Goal: Find specific page/section: Find specific page/section

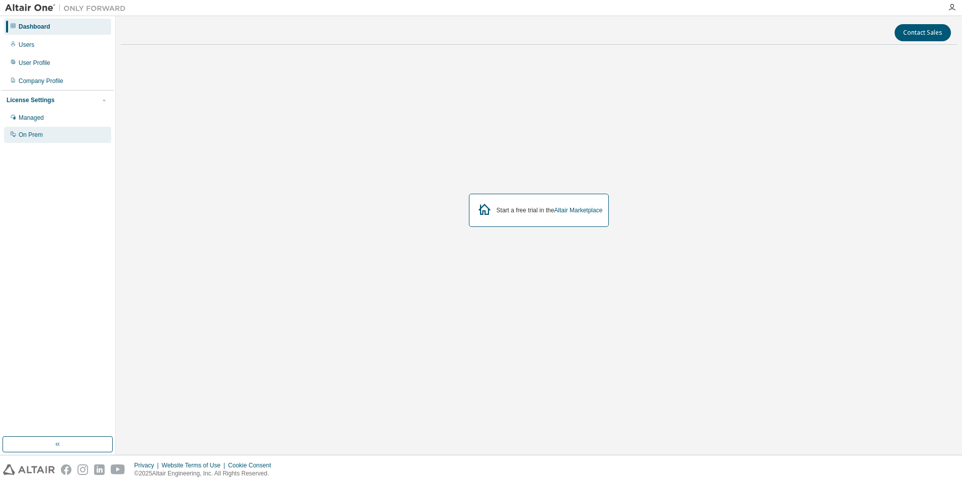
click at [32, 134] on div "On Prem" at bounding box center [31, 135] width 24 height 8
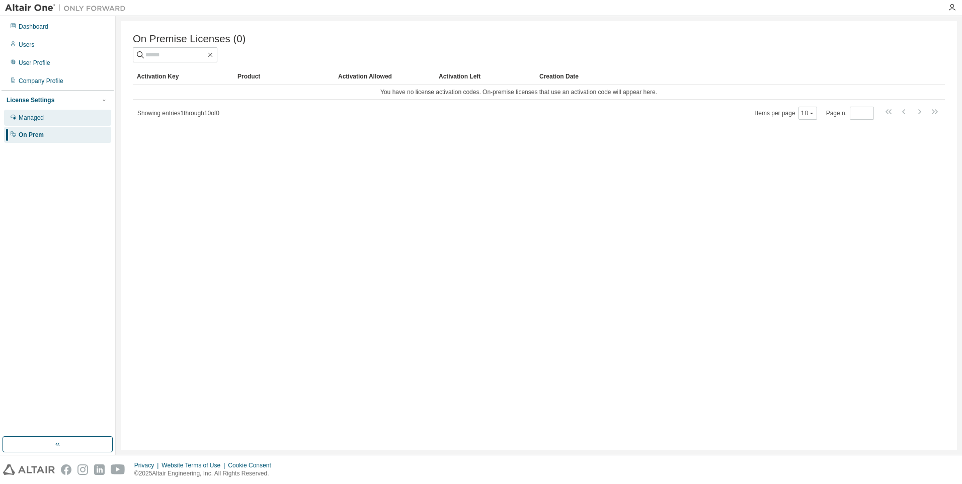
click at [38, 116] on div "Managed" at bounding box center [31, 118] width 25 height 8
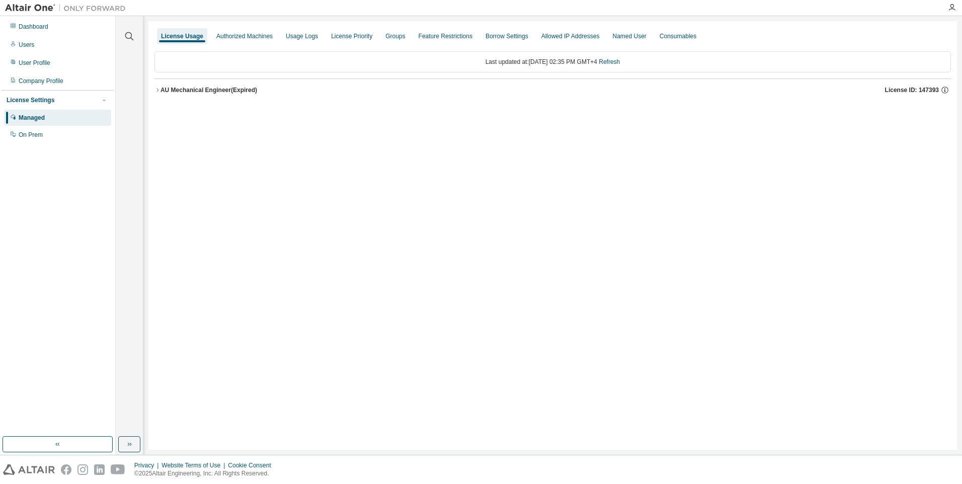
click at [162, 88] on div "AU Mechanical Engineer (Expired)" at bounding box center [209, 90] width 97 height 8
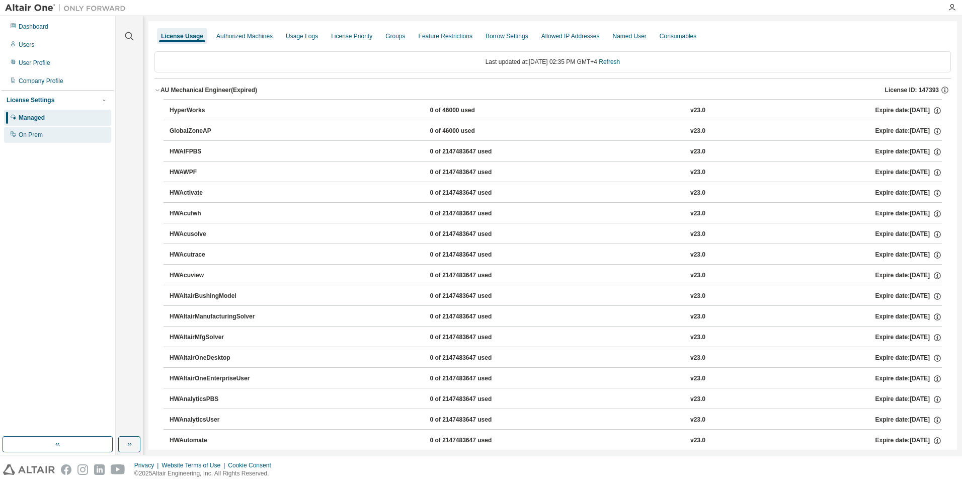
click at [25, 134] on div "On Prem" at bounding box center [31, 135] width 24 height 8
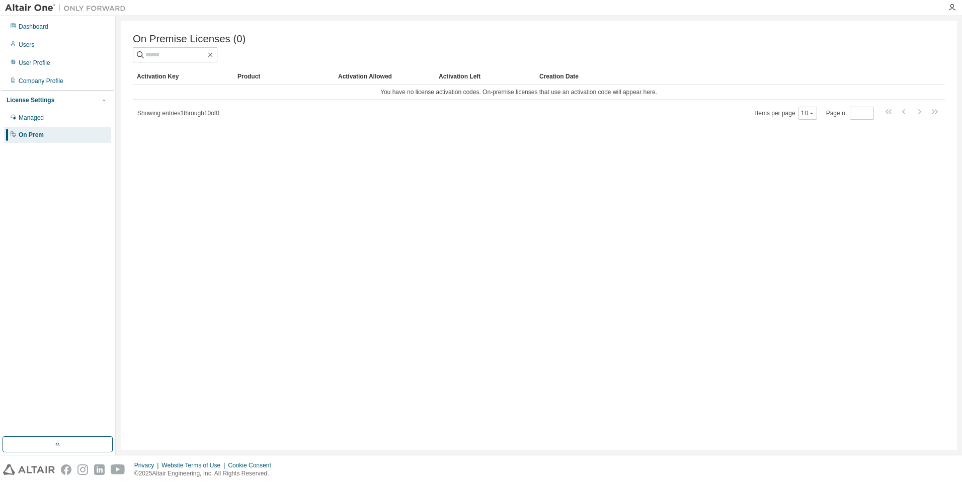
click at [329, 309] on div "On Premise Licenses (0) Clear Load Save Save As Field Operator Value Select fil…" at bounding box center [539, 235] width 837 height 429
click at [38, 114] on div "Managed" at bounding box center [31, 118] width 25 height 8
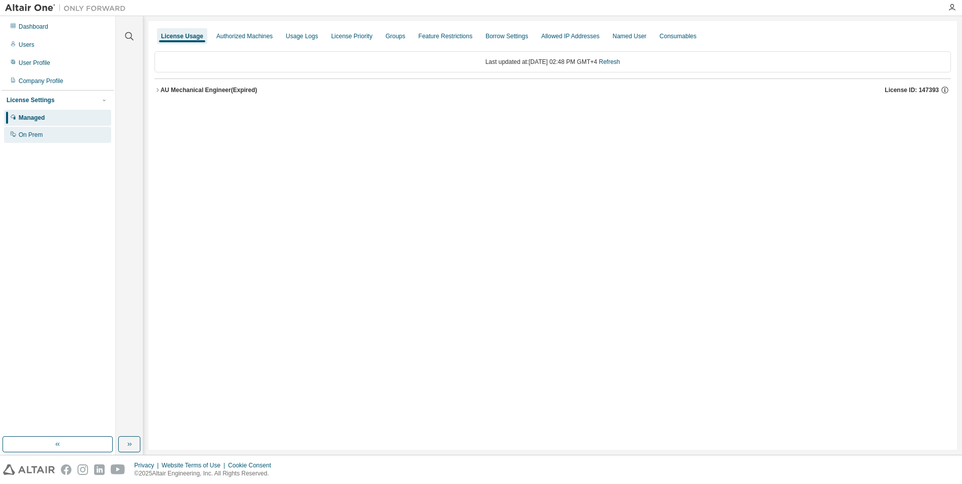
click at [37, 137] on div "On Prem" at bounding box center [31, 135] width 24 height 8
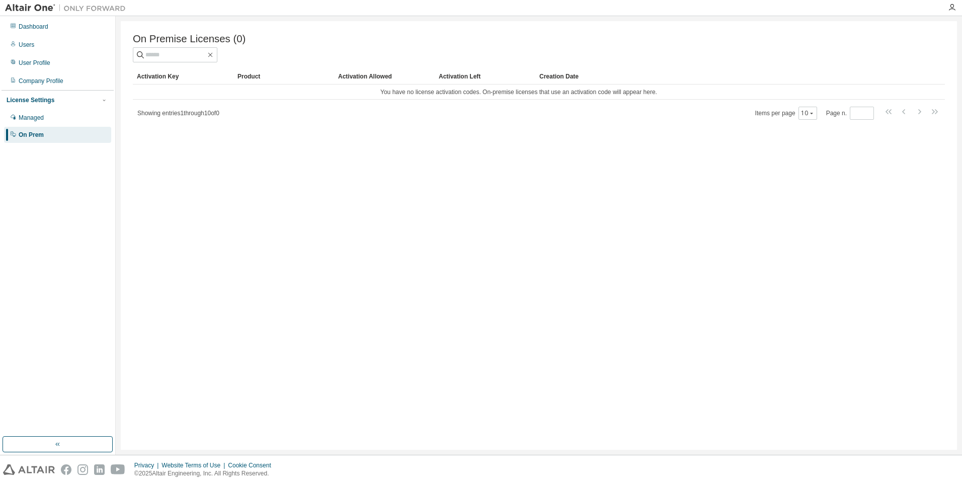
click at [163, 78] on div "Activation Key" at bounding box center [183, 76] width 93 height 16
click at [244, 80] on div "Product" at bounding box center [284, 76] width 93 height 16
click at [357, 79] on div "Activation Allowed" at bounding box center [384, 76] width 93 height 16
click at [462, 76] on div "Activation Left" at bounding box center [485, 76] width 93 height 16
click at [548, 81] on div "Creation Date" at bounding box center [720, 76] width 361 height 16
